Goal: Task Accomplishment & Management: Manage account settings

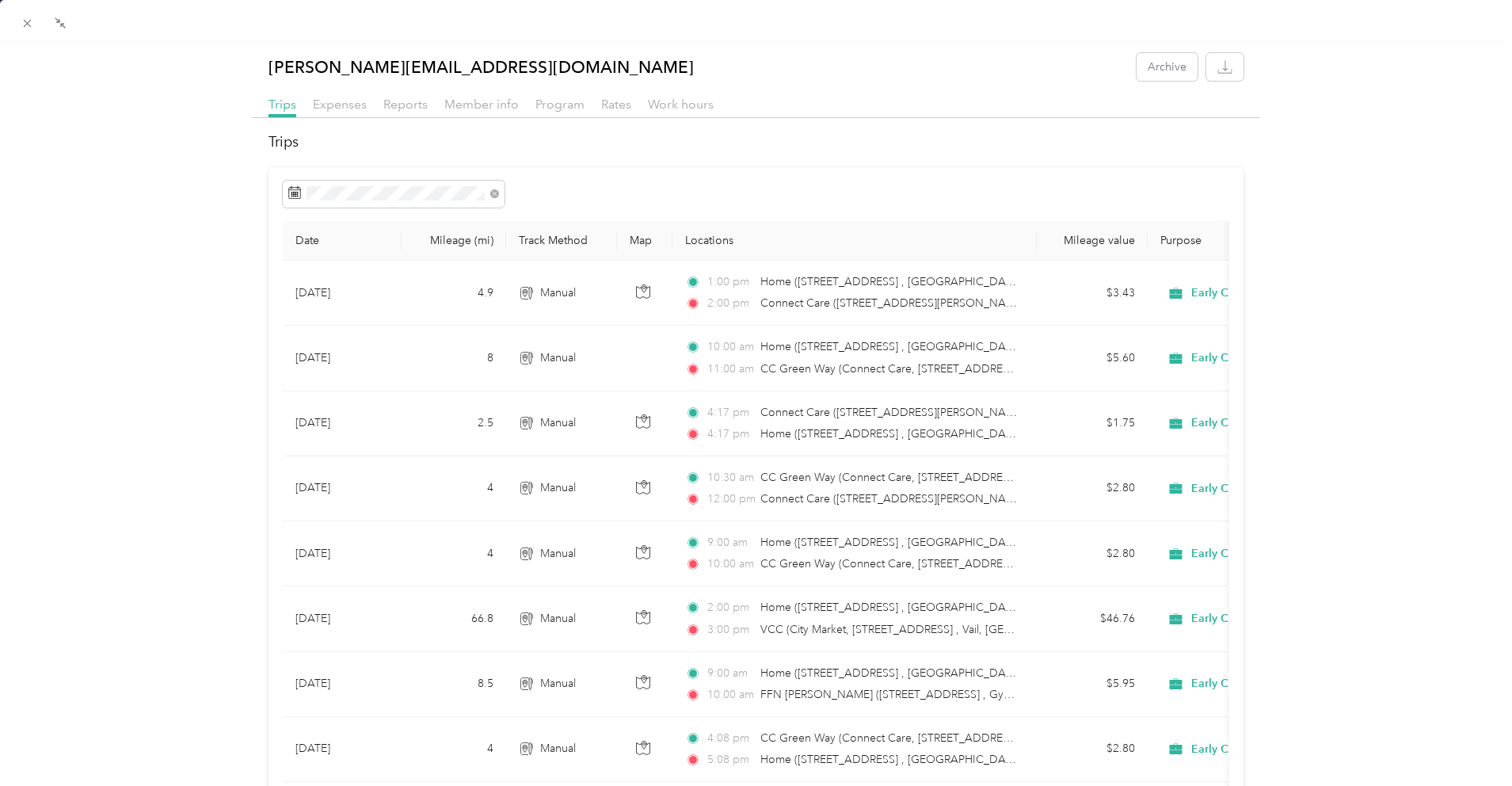
scroll to position [632, 0]
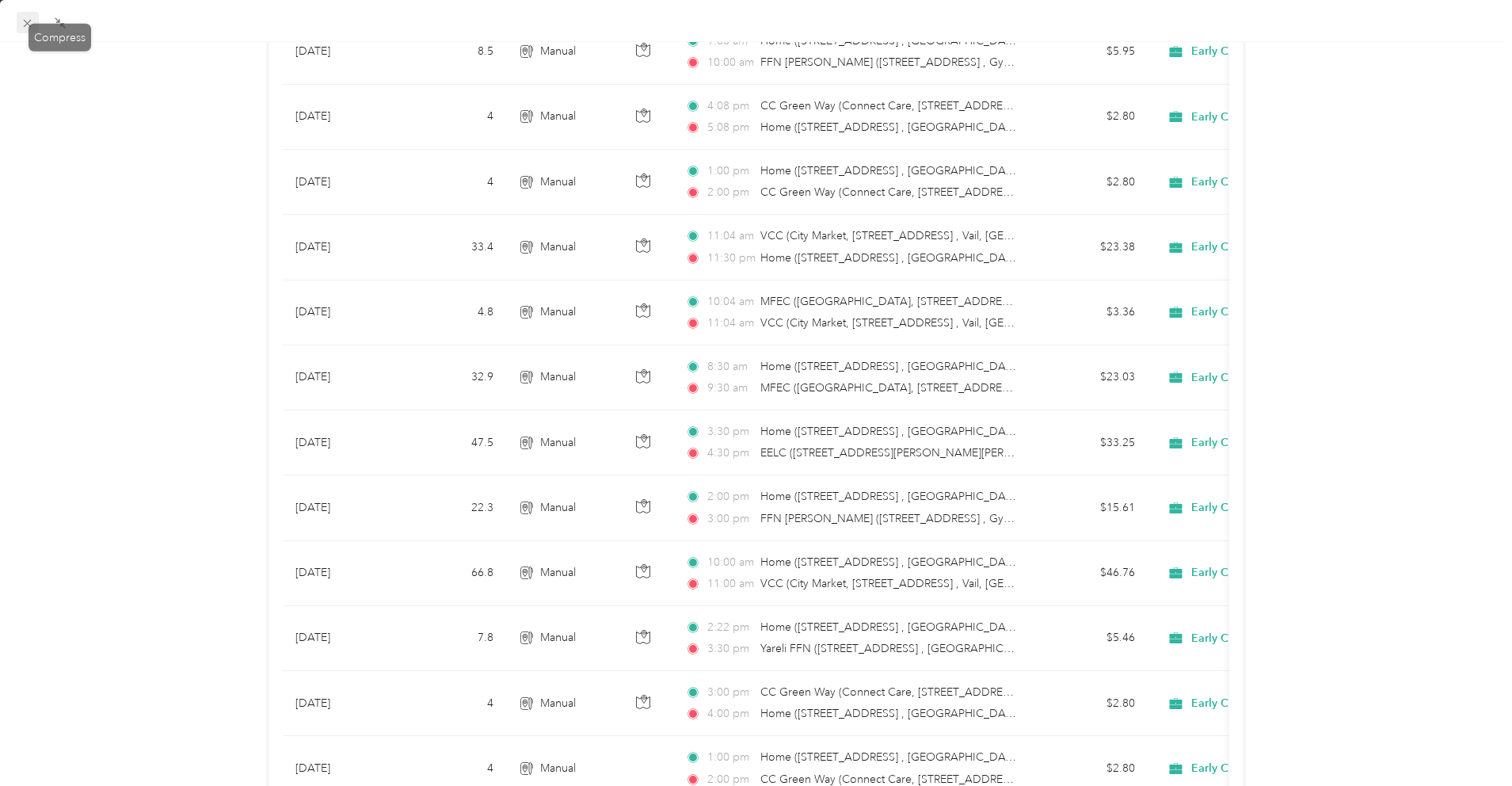
click at [28, 20] on icon at bounding box center [27, 23] width 13 height 13
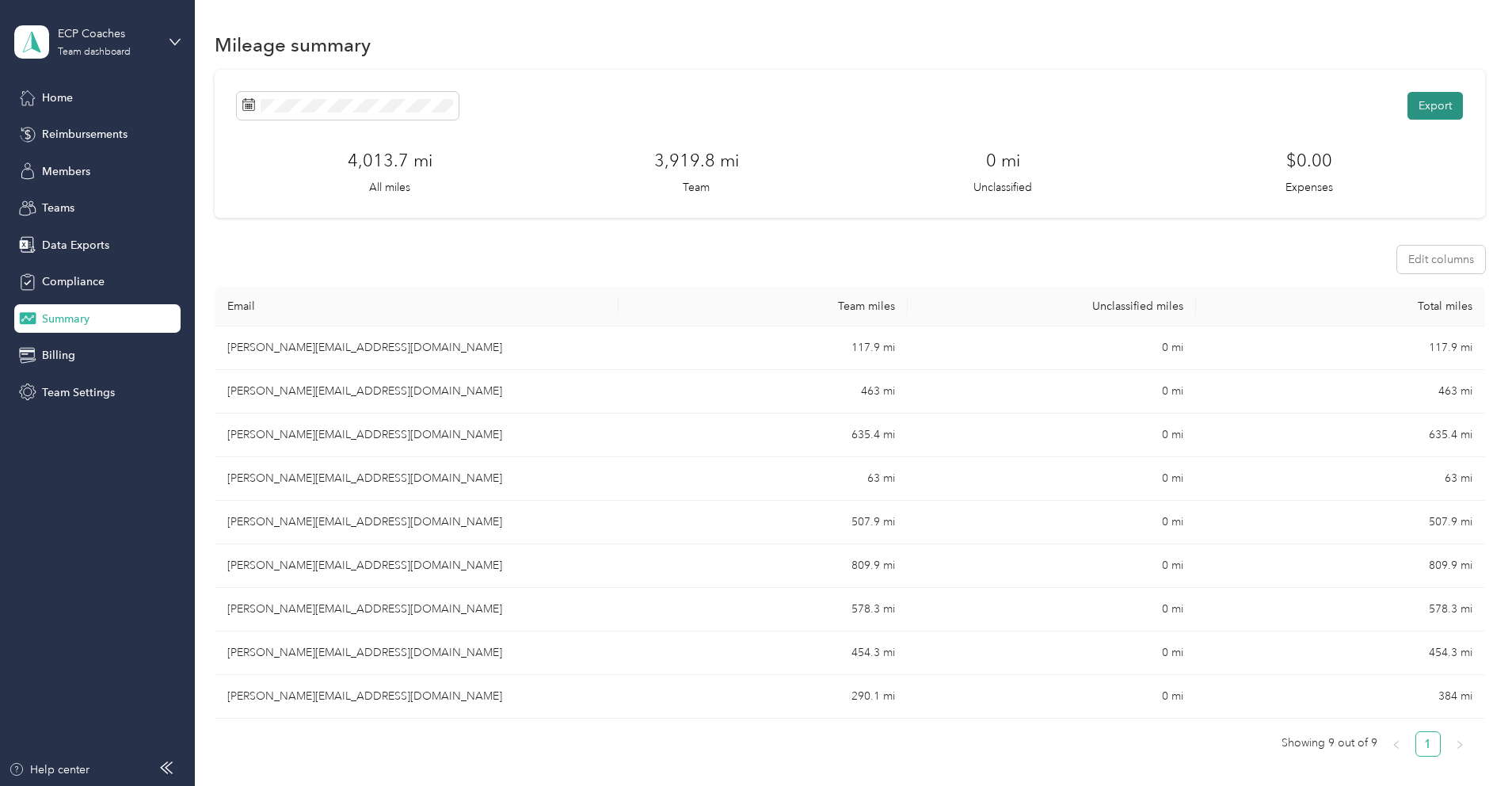
click at [1408, 102] on button "Export" at bounding box center [1436, 106] width 56 height 28
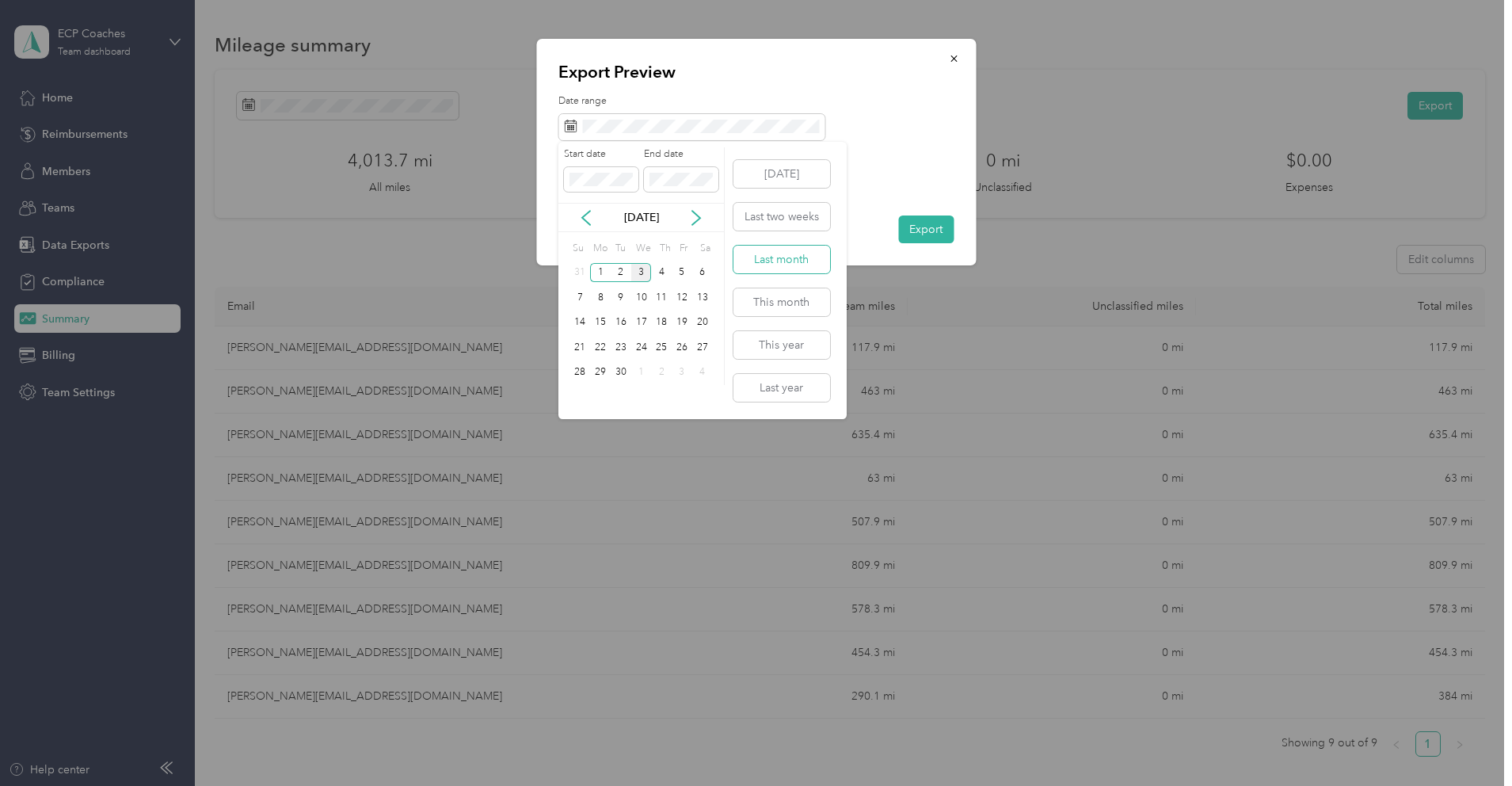
click at [779, 265] on button "Last month" at bounding box center [782, 259] width 97 height 28
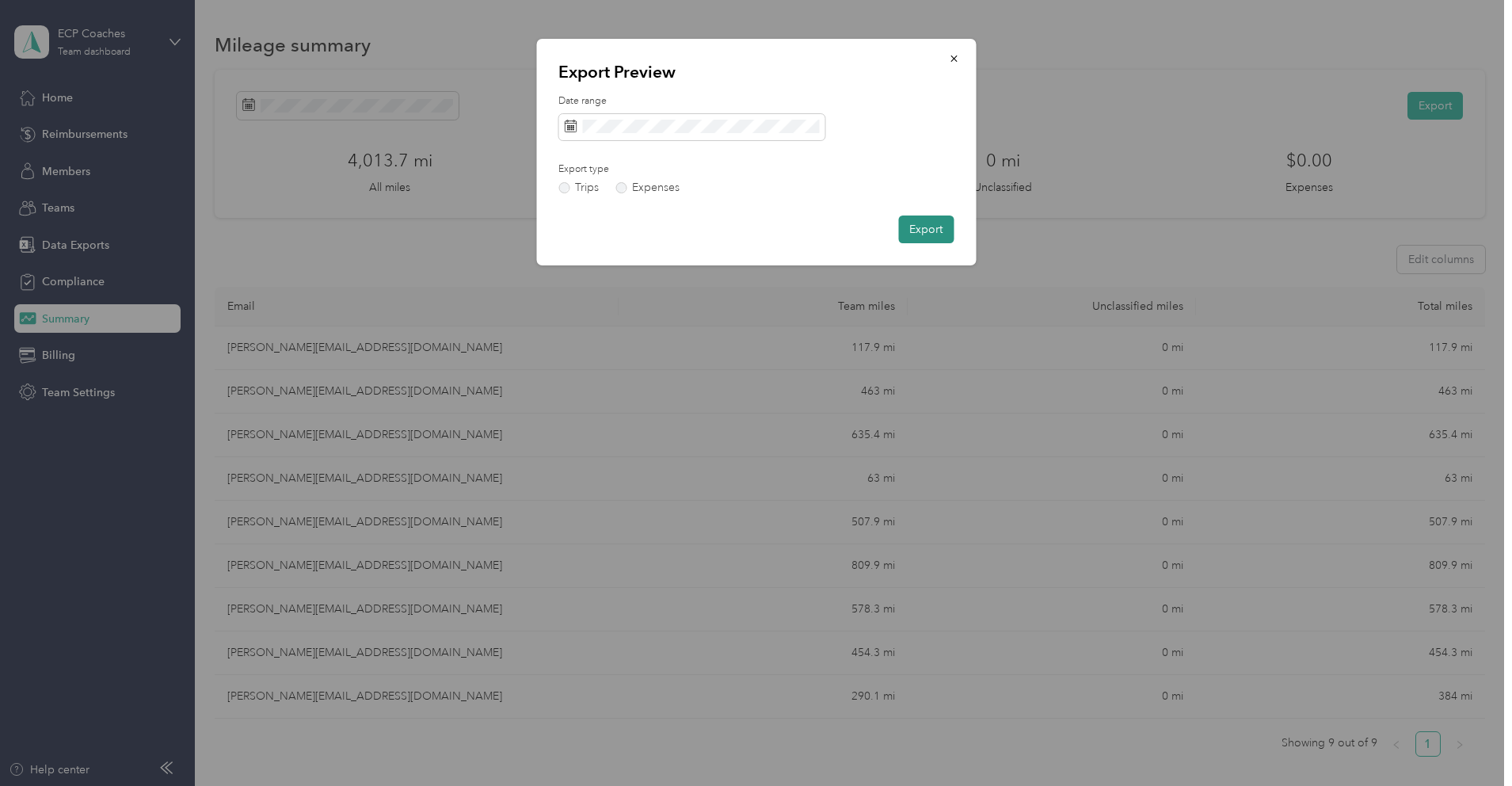
click at [932, 233] on button "Export" at bounding box center [926, 229] width 56 height 28
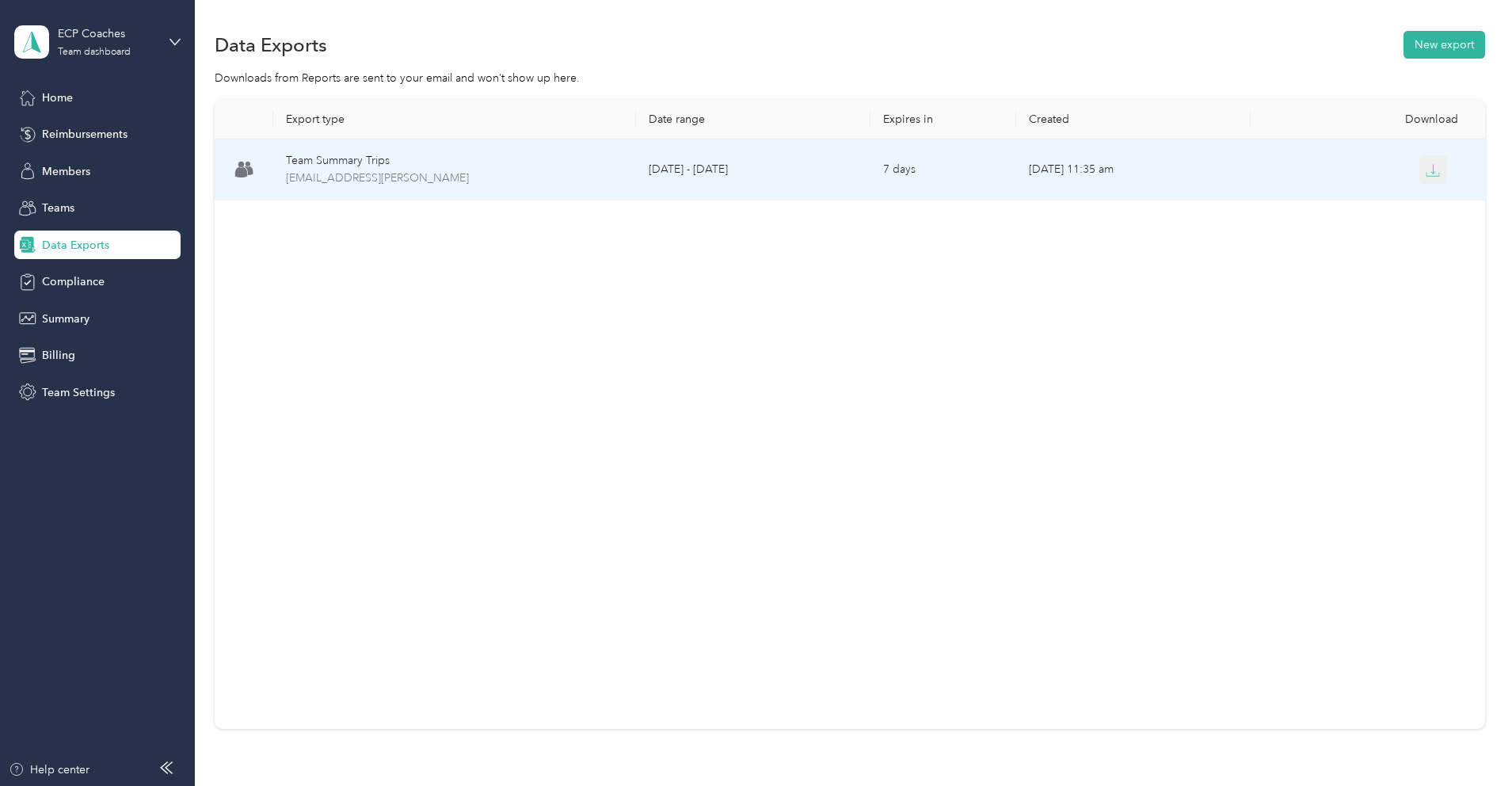
click at [1420, 173] on button "button" at bounding box center [1434, 169] width 29 height 29
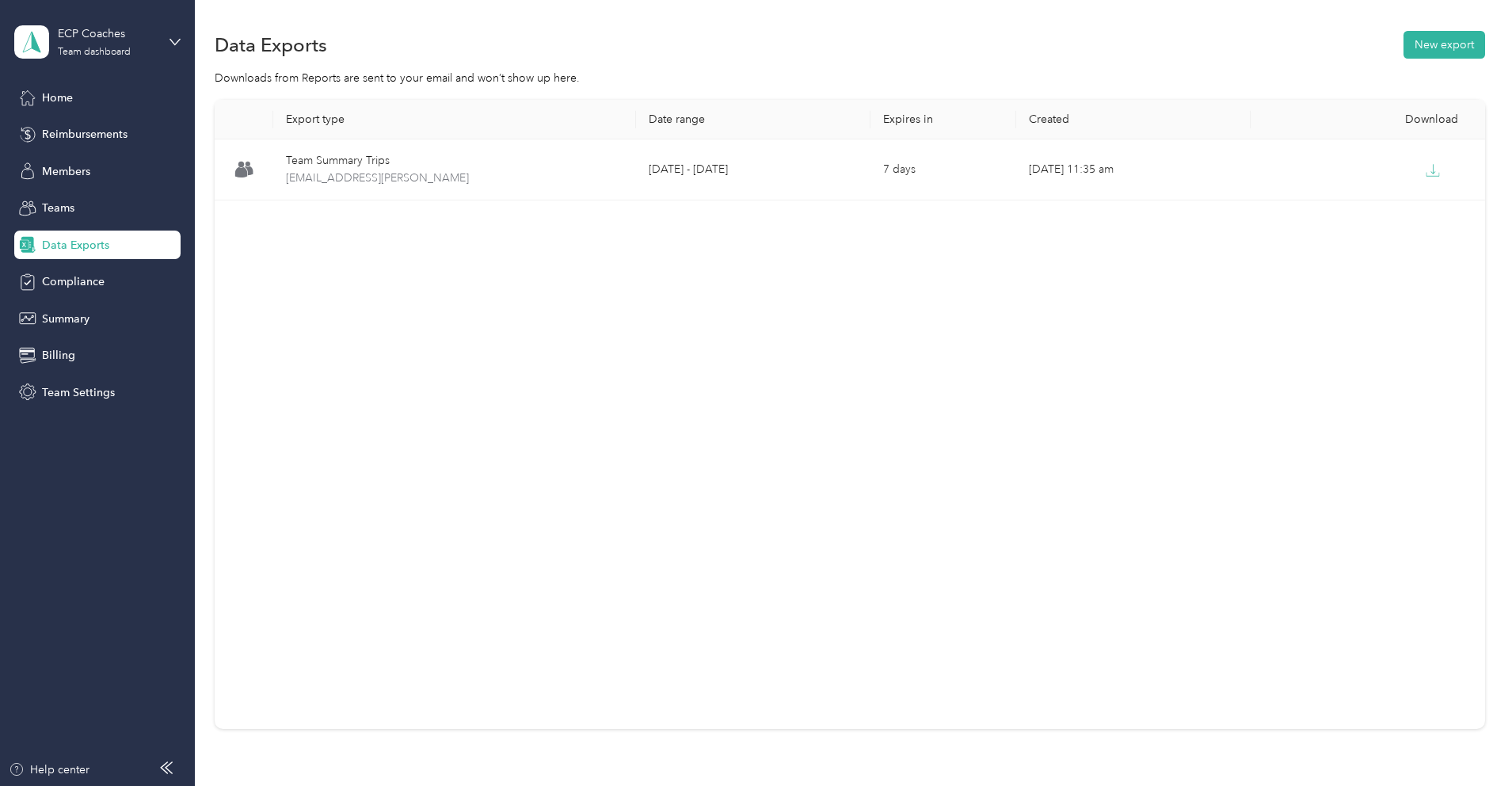
click at [1013, 65] on section "Data Exports New export Downloads from Reports are sent to your email and won’t…" at bounding box center [851, 406] width 1271 height 756
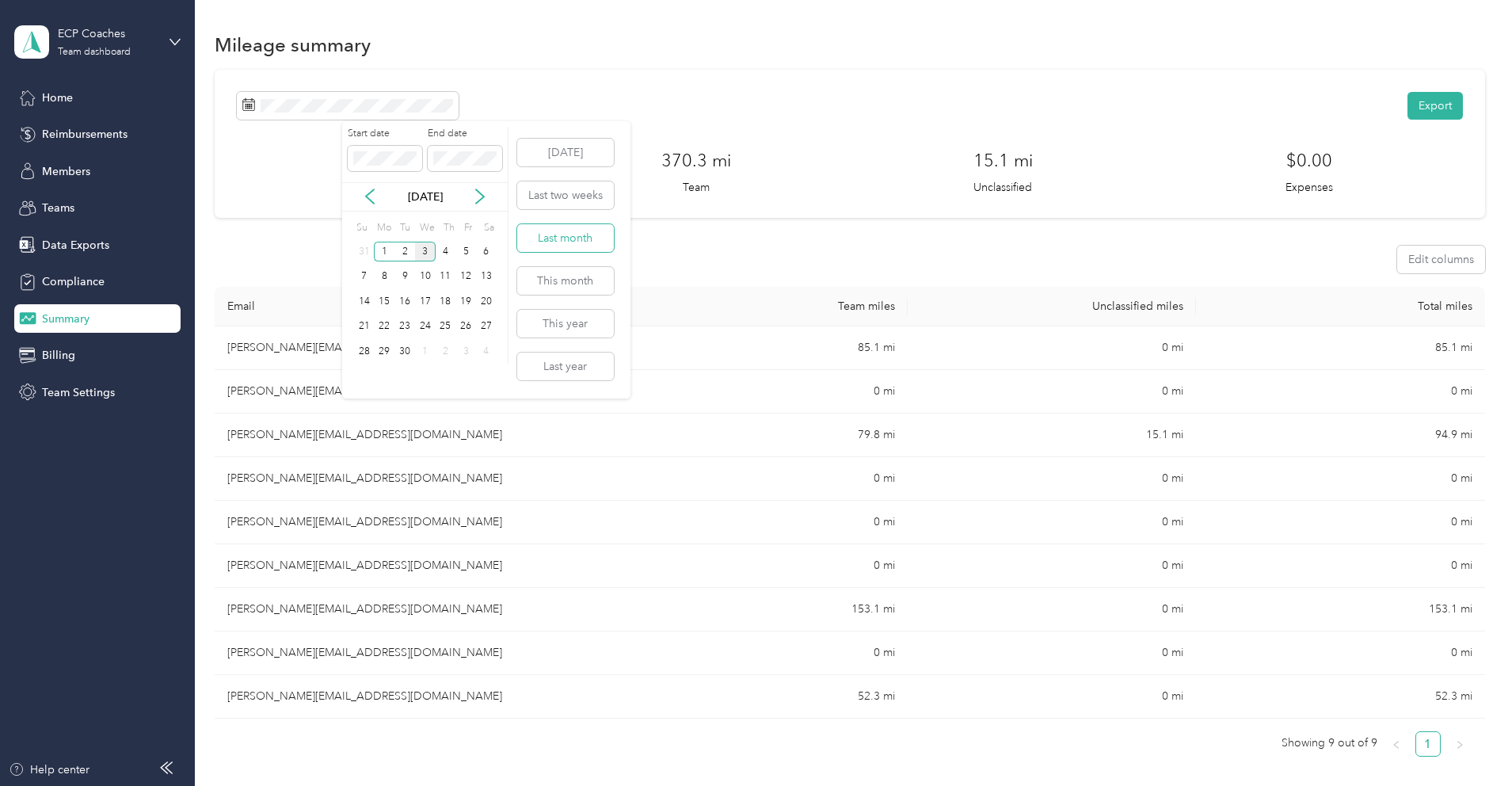
click at [570, 235] on button "Last month" at bounding box center [566, 238] width 97 height 28
